Goal: Communication & Community: Connect with others

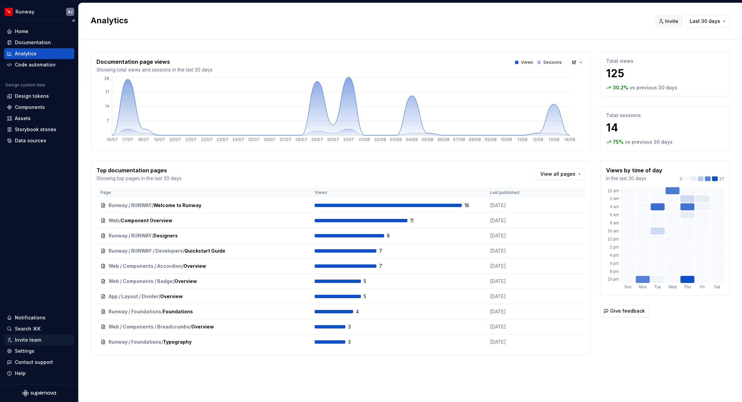
click at [28, 340] on div "Invite team" at bounding box center [28, 340] width 26 height 7
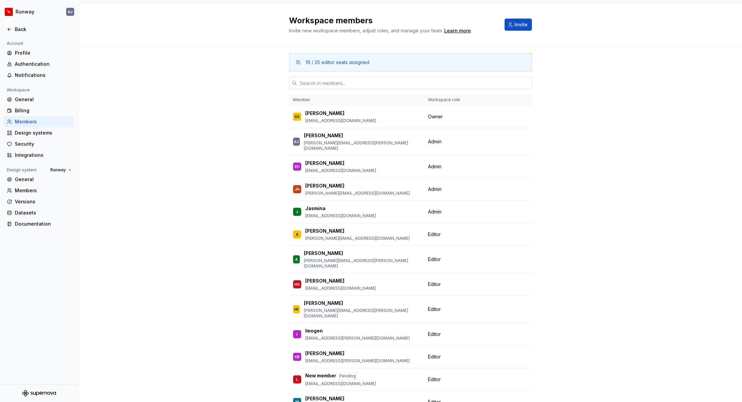
click at [319, 83] on input "text" at bounding box center [414, 83] width 235 height 12
paste input "[PERSON_NAME][EMAIL_ADDRESS][PERSON_NAME][DOMAIN_NAME]"
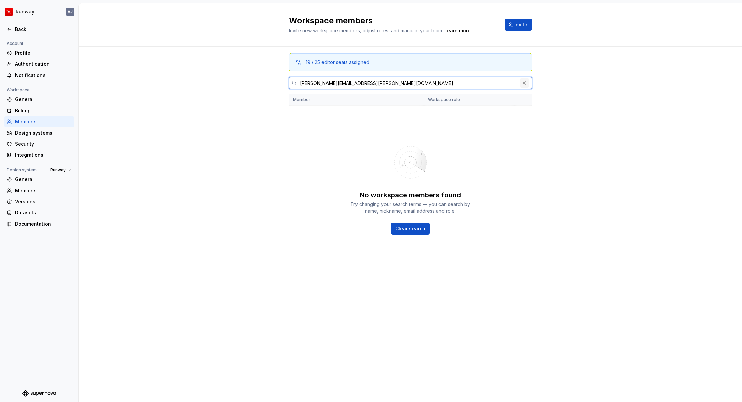
type input "[PERSON_NAME][EMAIL_ADDRESS][PERSON_NAME][DOMAIN_NAME]"
click at [526, 83] on button "button" at bounding box center [524, 82] width 9 height 9
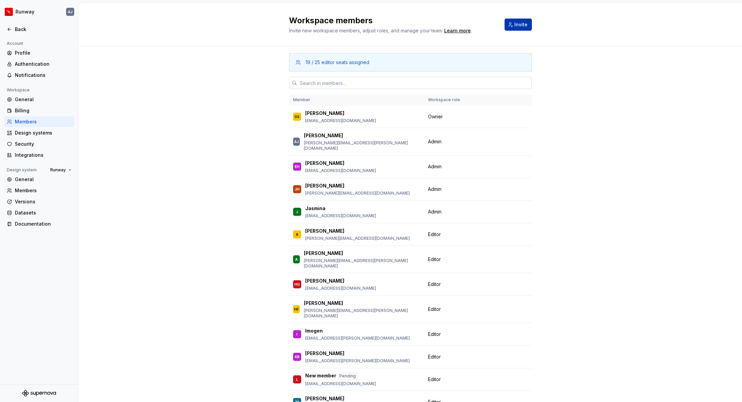
click at [521, 23] on span "Invite" at bounding box center [520, 24] width 13 height 7
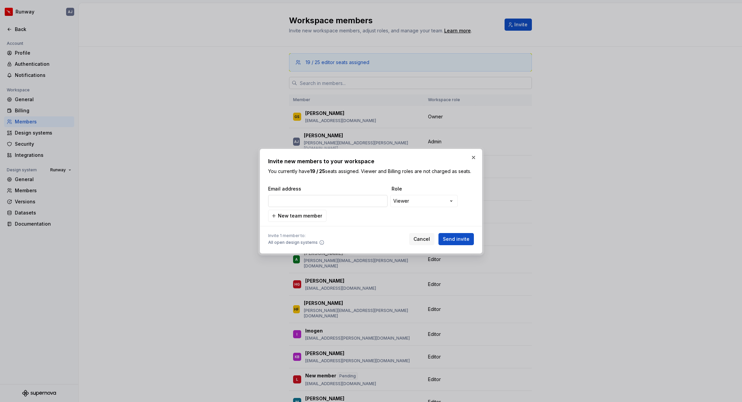
type input "[PERSON_NAME][EMAIL_ADDRESS][PERSON_NAME][DOMAIN_NAME]"
click at [415, 199] on div "**********" at bounding box center [371, 201] width 742 height 402
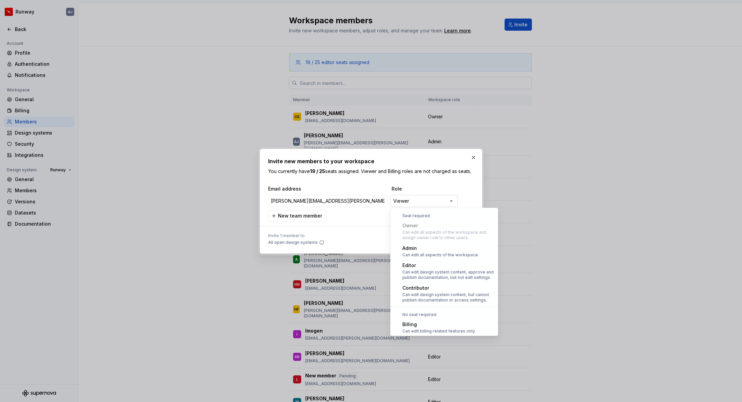
scroll to position [19, 0]
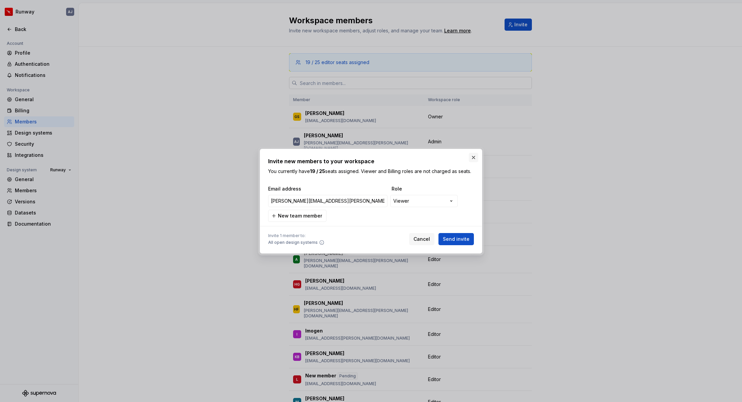
click at [474, 156] on button "button" at bounding box center [473, 157] width 9 height 9
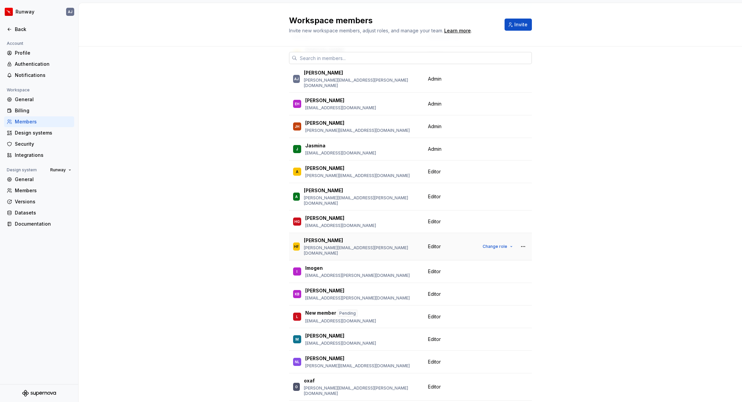
scroll to position [0, 0]
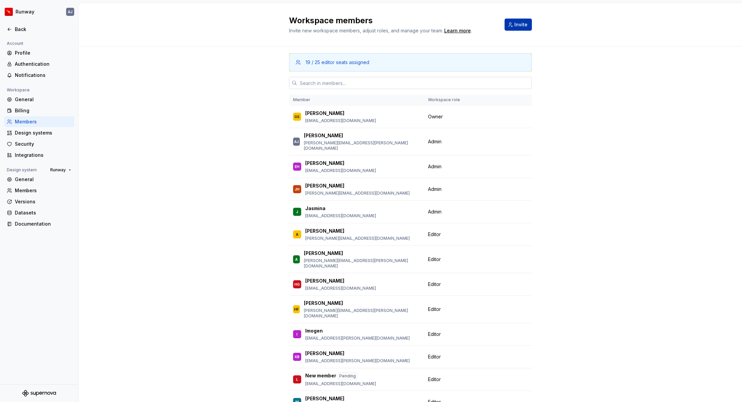
click at [516, 27] on span "Invite" at bounding box center [520, 24] width 13 height 7
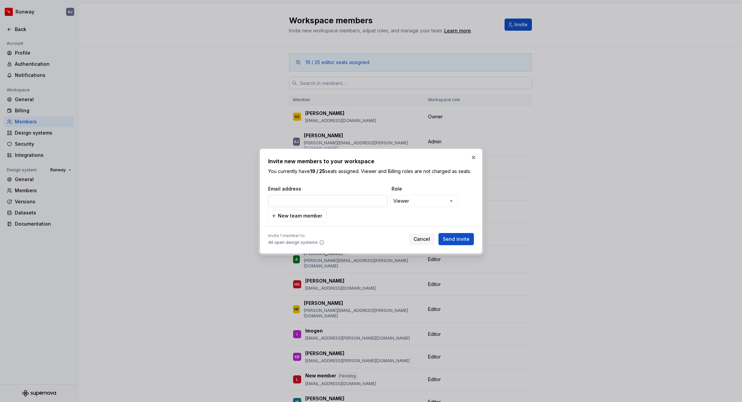
type input "[PERSON_NAME][EMAIL_ADDRESS][PERSON_NAME][DOMAIN_NAME]"
click at [420, 203] on div "**********" at bounding box center [371, 201] width 742 height 402
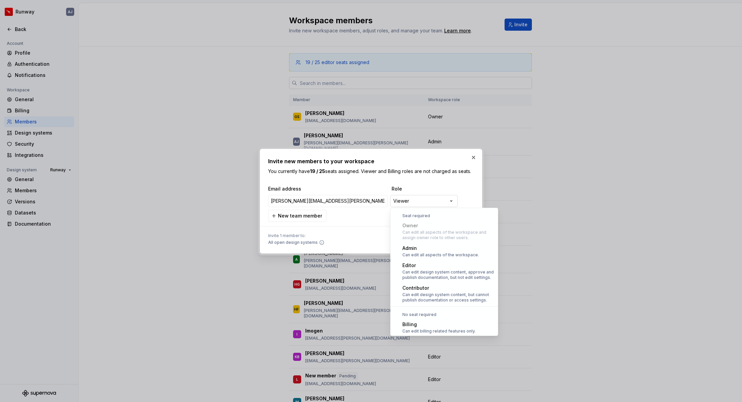
scroll to position [19, 0]
select select "*****"
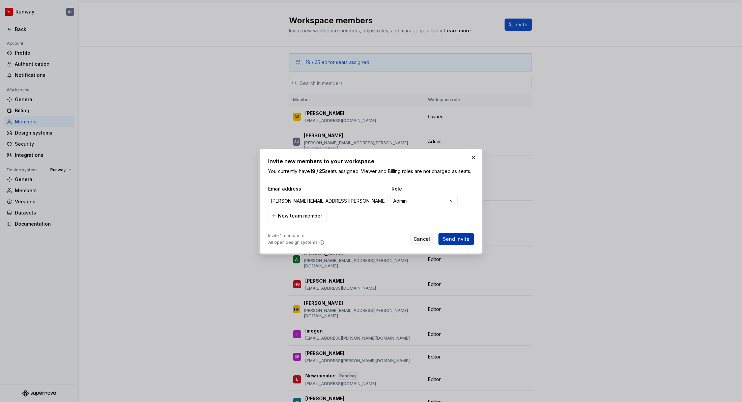
click at [458, 237] on span "Send invite" at bounding box center [456, 239] width 27 height 7
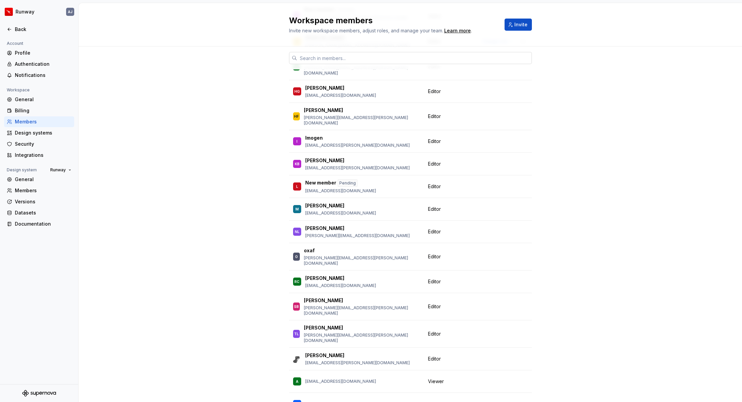
scroll to position [225, 0]
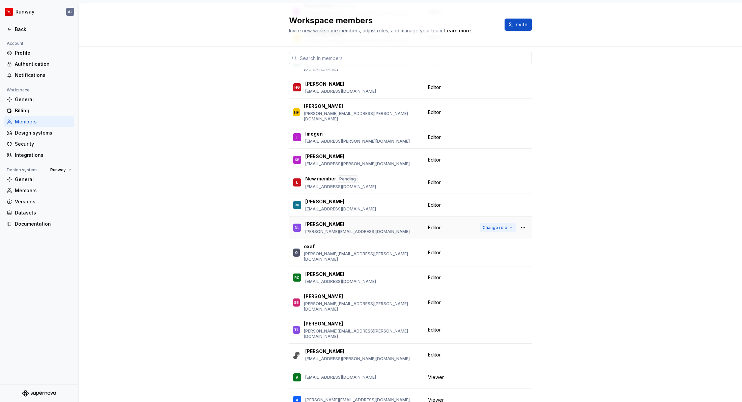
click at [501, 225] on span "Change role" at bounding box center [495, 227] width 25 height 5
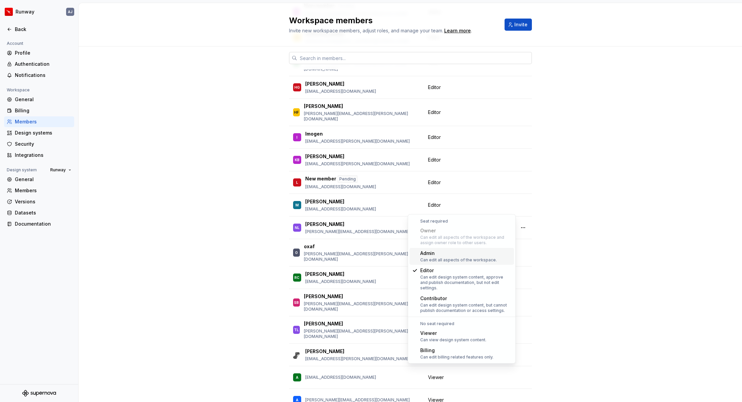
click at [452, 256] on div "Admin" at bounding box center [458, 253] width 77 height 7
